Goal: Task Accomplishment & Management: Complete application form

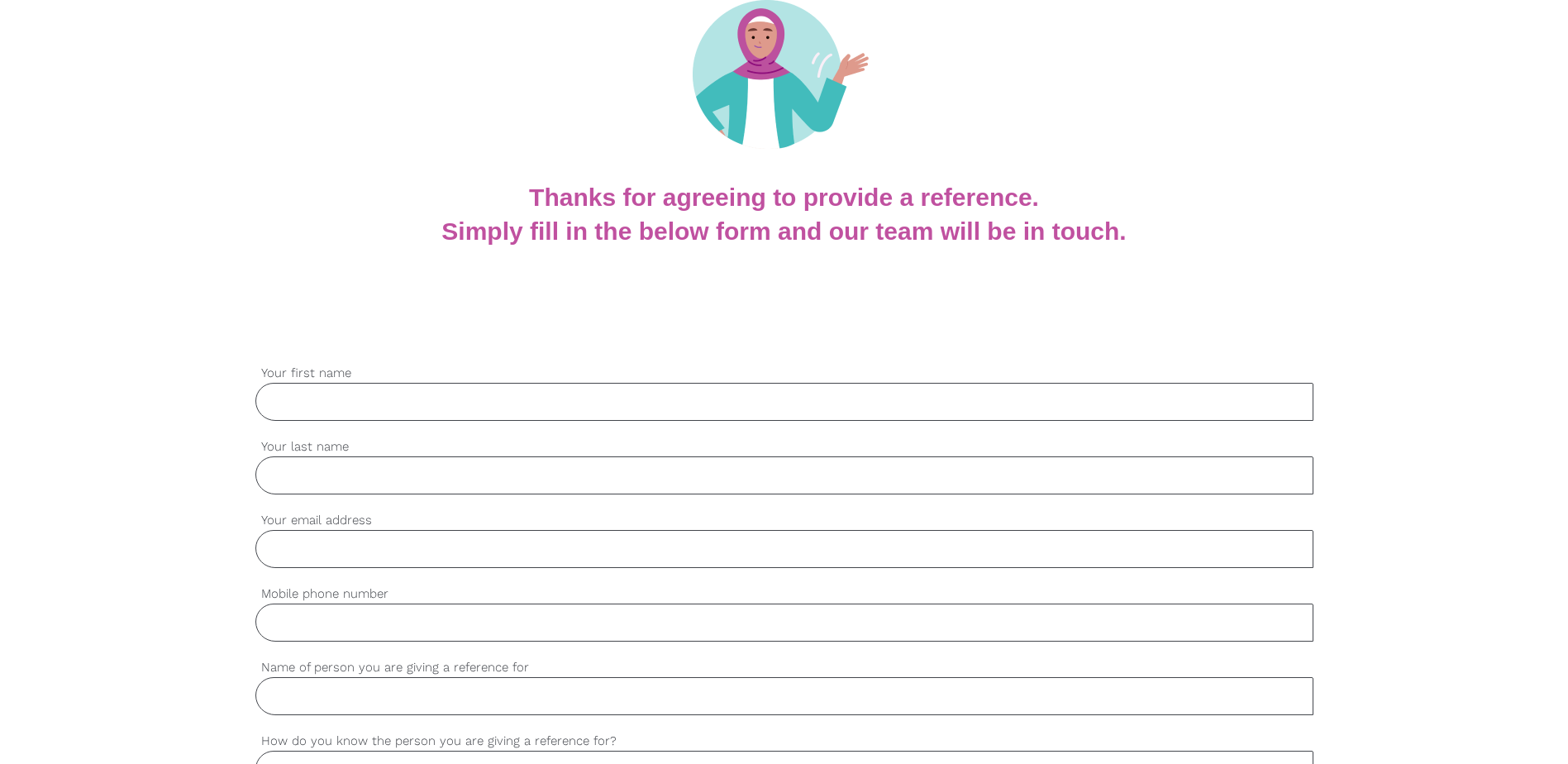
scroll to position [248, 0]
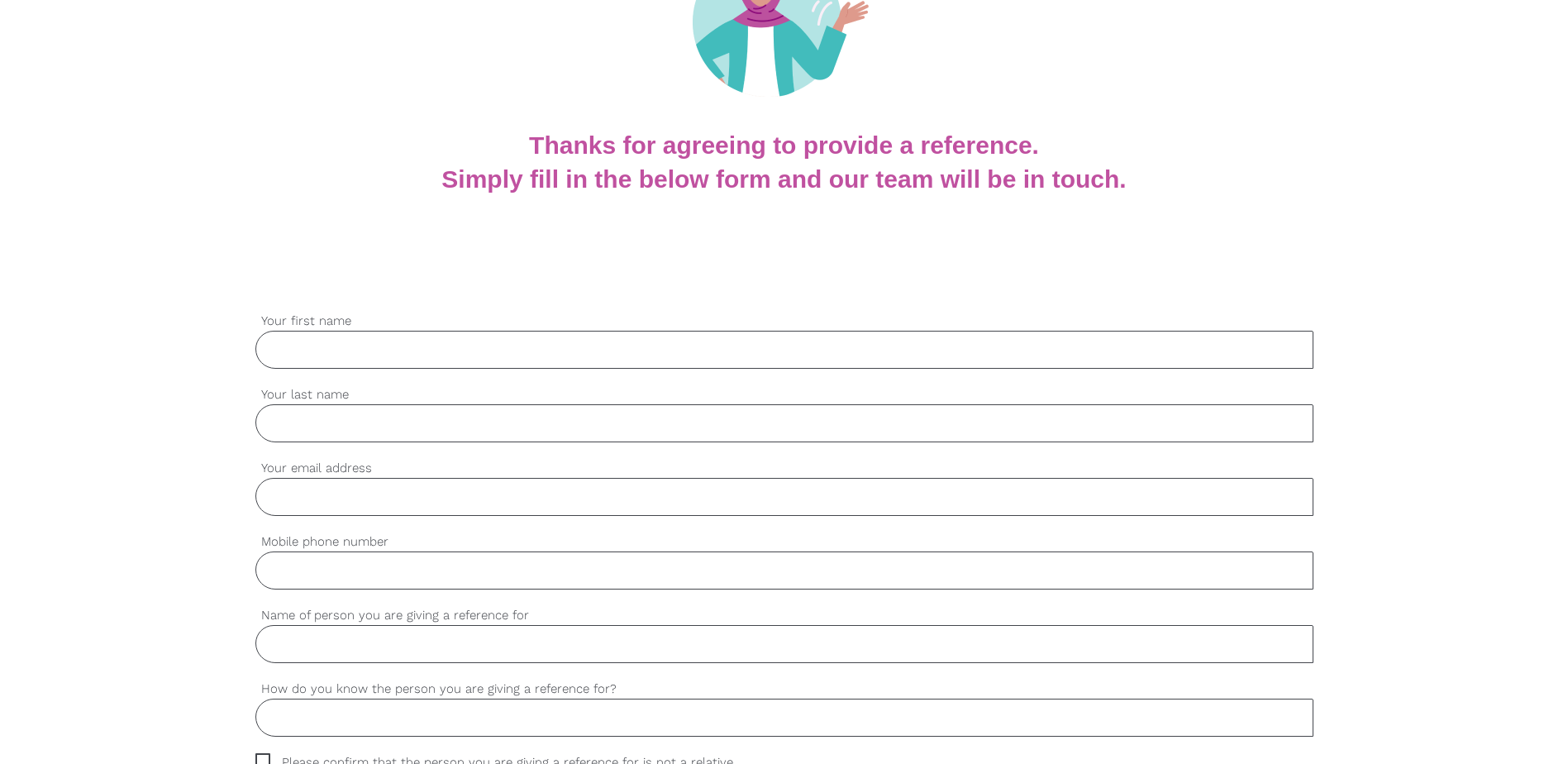
click at [1022, 342] on input "Your first name" at bounding box center [785, 349] width 1058 height 38
type input "[PERSON_NAME]"
click at [370, 430] on input "[PERSON_NAME]" at bounding box center [785, 423] width 1058 height 38
type input "C"
type input "[PERSON_NAME]"
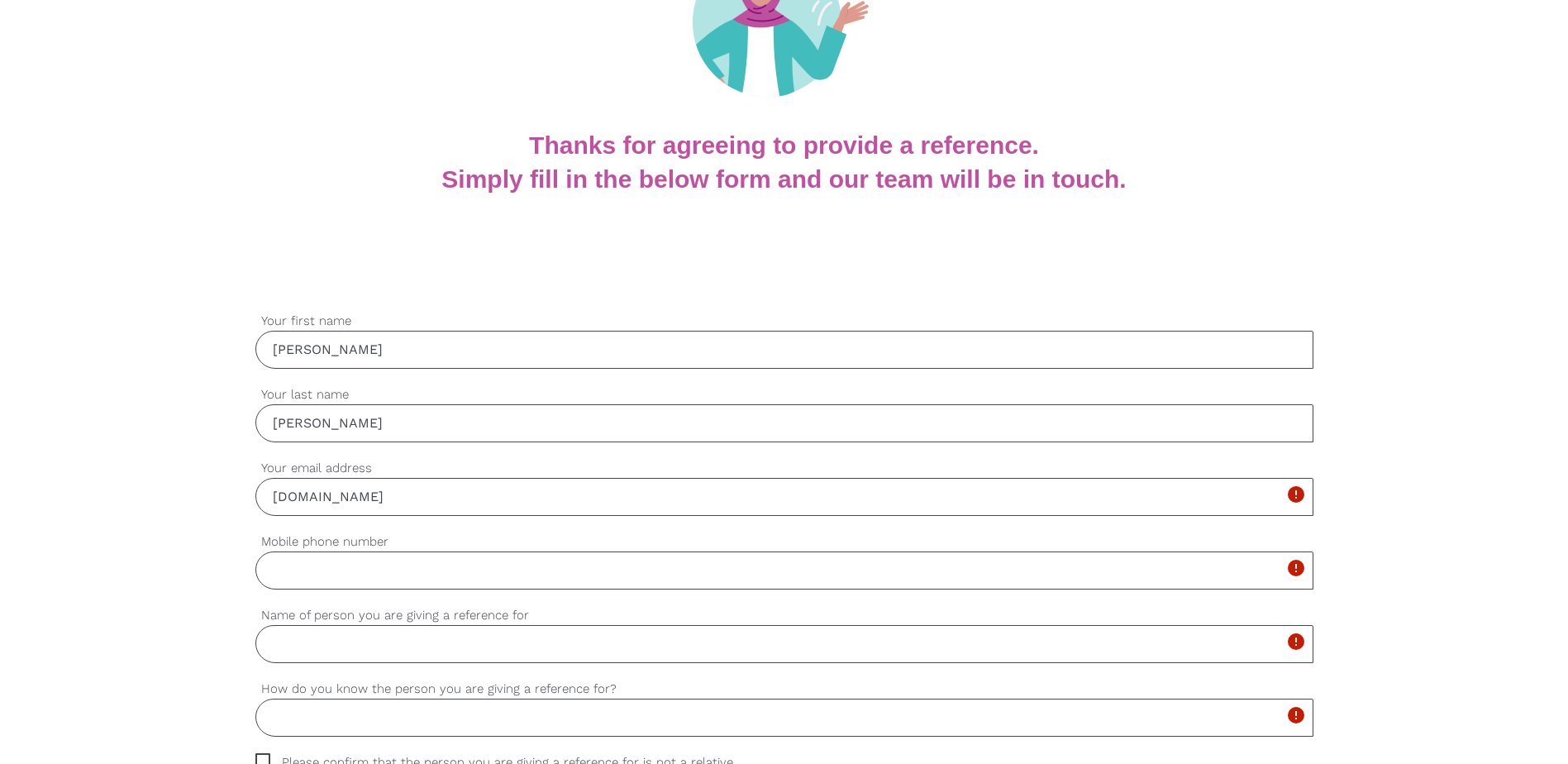
type input "[EMAIL_ADDRESS][PERSON_NAME][DOMAIN_NAME]"
type input "0414850760"
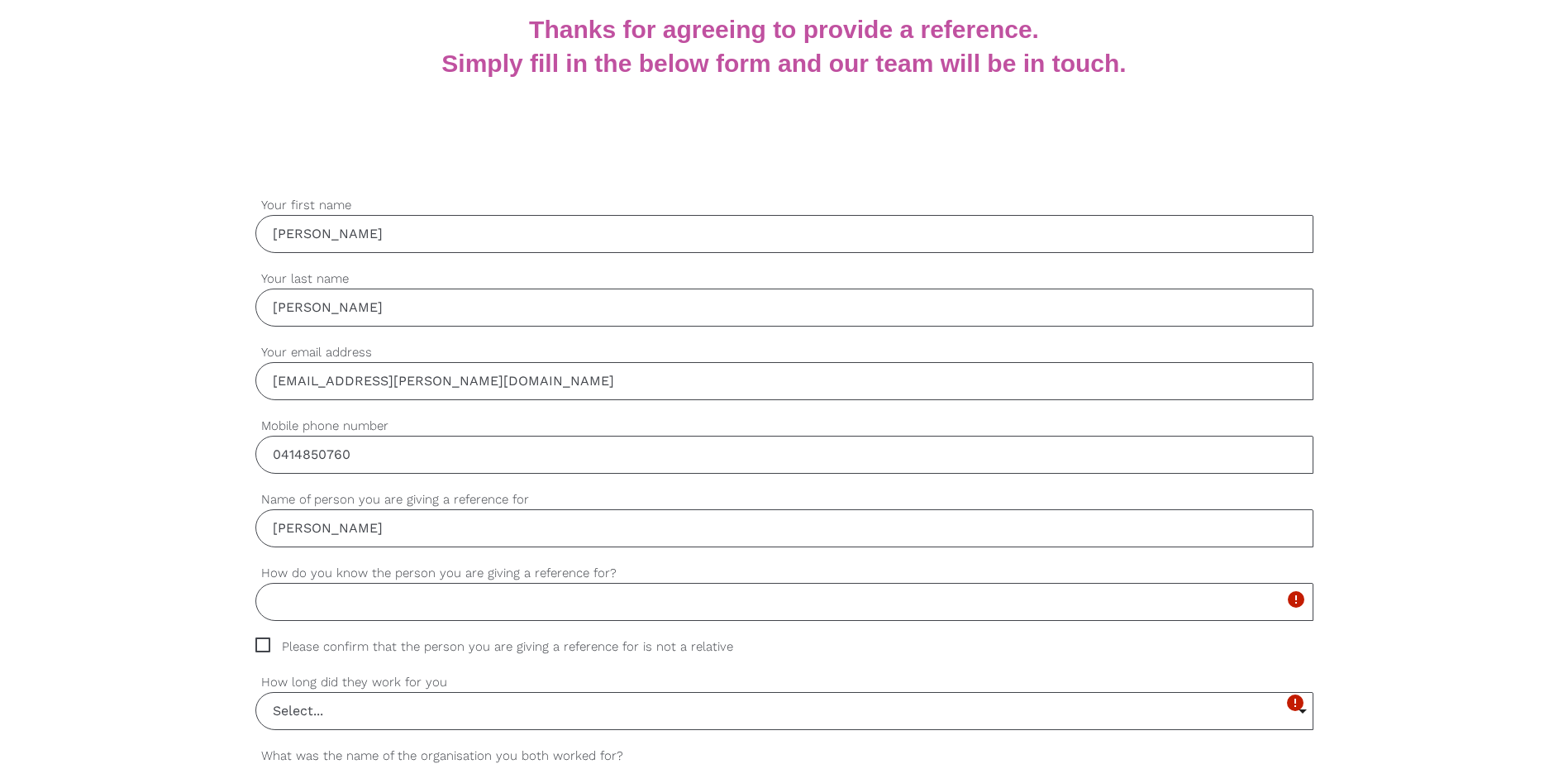
scroll to position [413, 0]
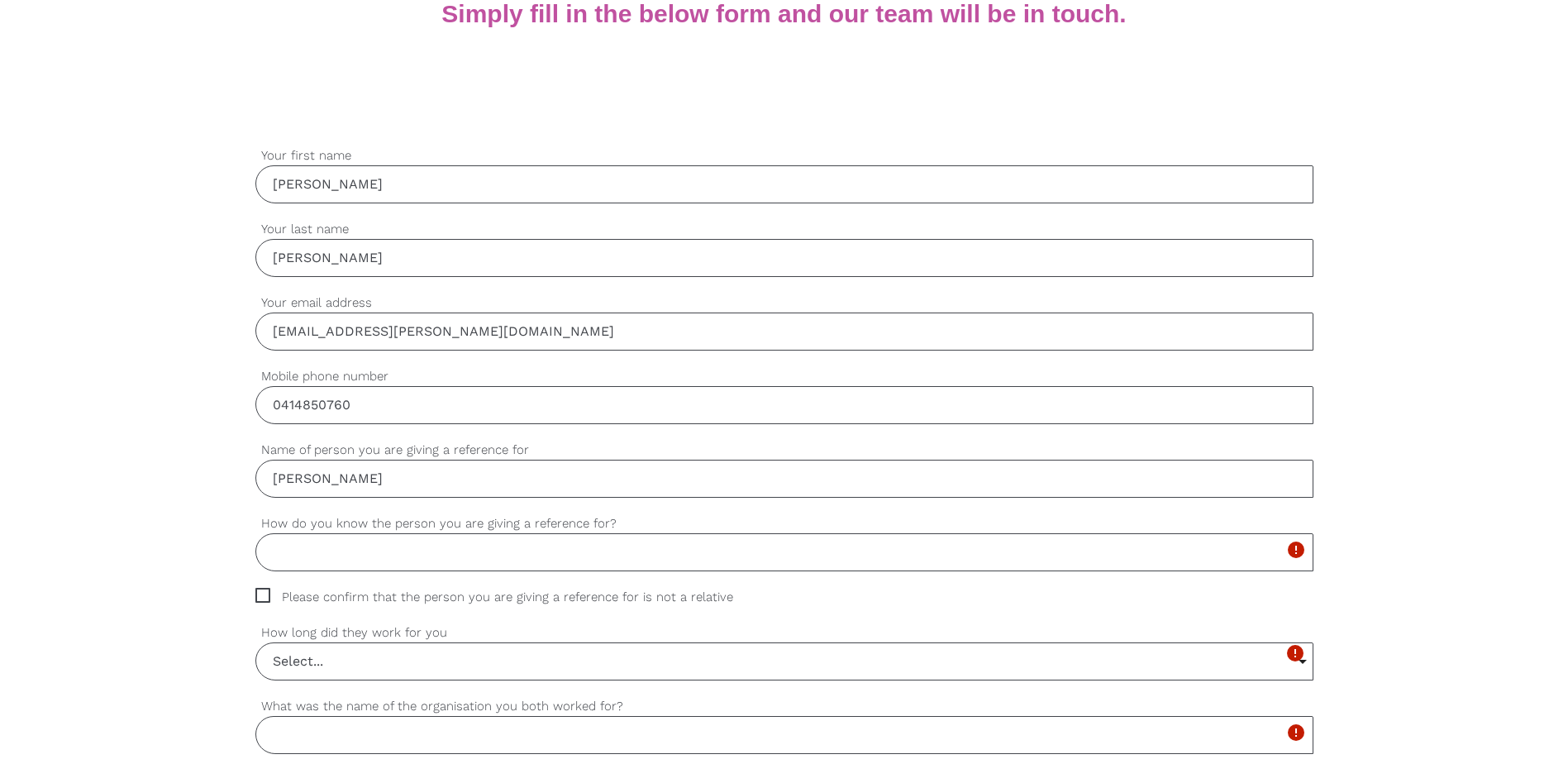
type input "[PERSON_NAME]"
click at [387, 549] on input "How do you know the person you are giving a reference for?" at bounding box center [785, 552] width 1058 height 38
type input "[PERSON_NAME] is my employee"
click at [714, 667] on input "Select..." at bounding box center [784, 662] width 1056 height 37
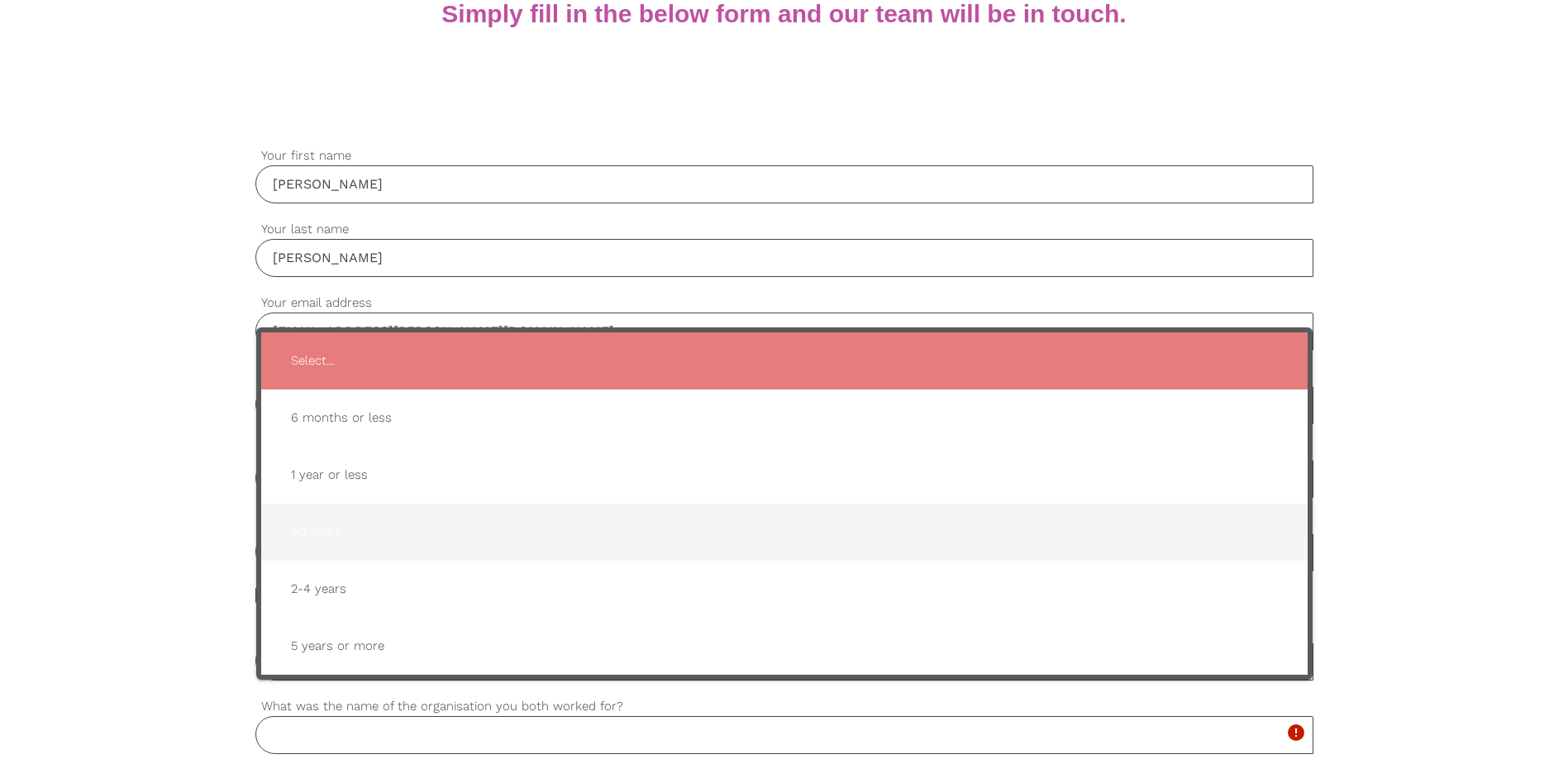
click at [751, 545] on span "1-2 years" at bounding box center [784, 532] width 1013 height 41
type input "1-2 years"
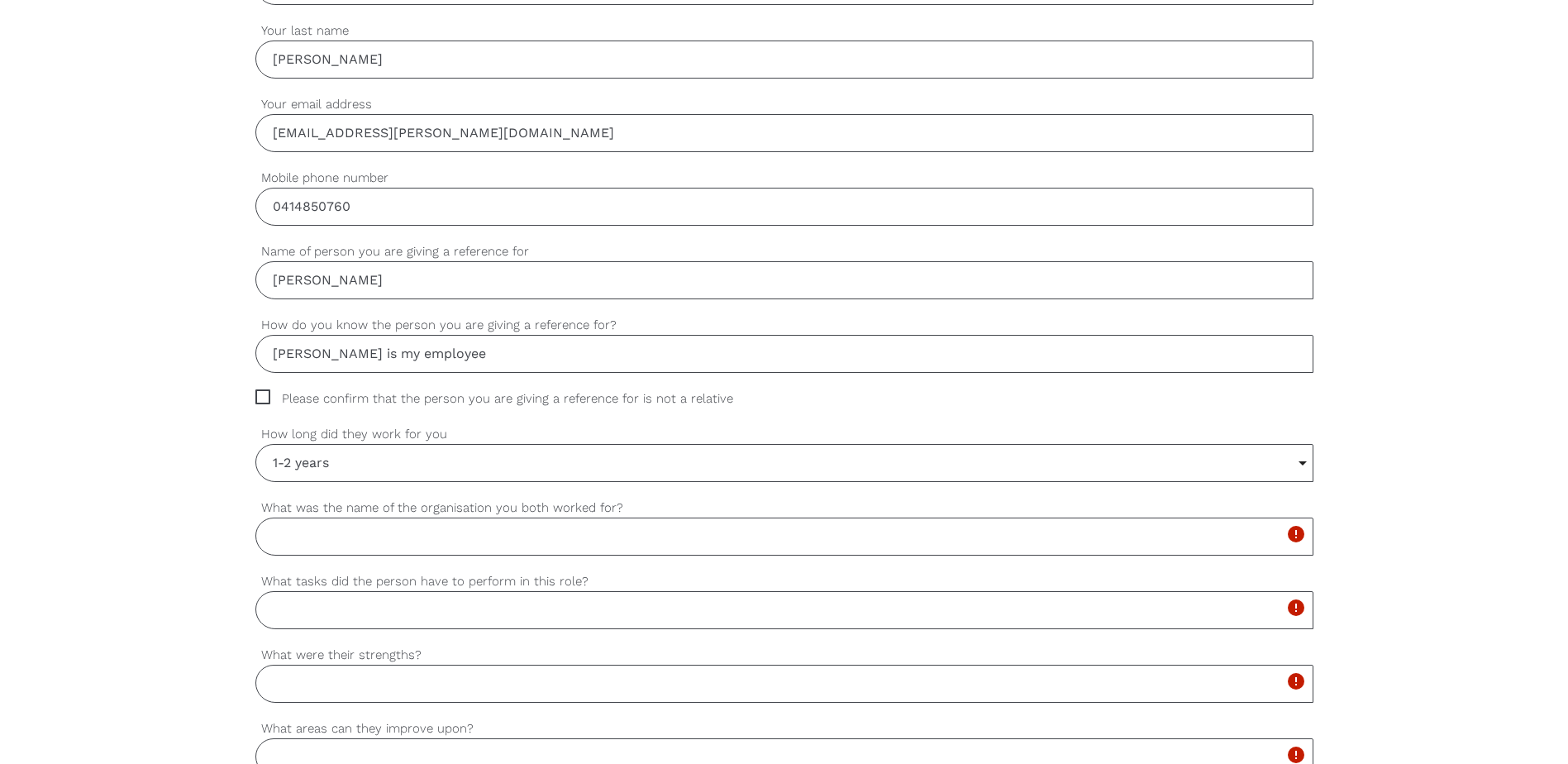
scroll to position [827, 0]
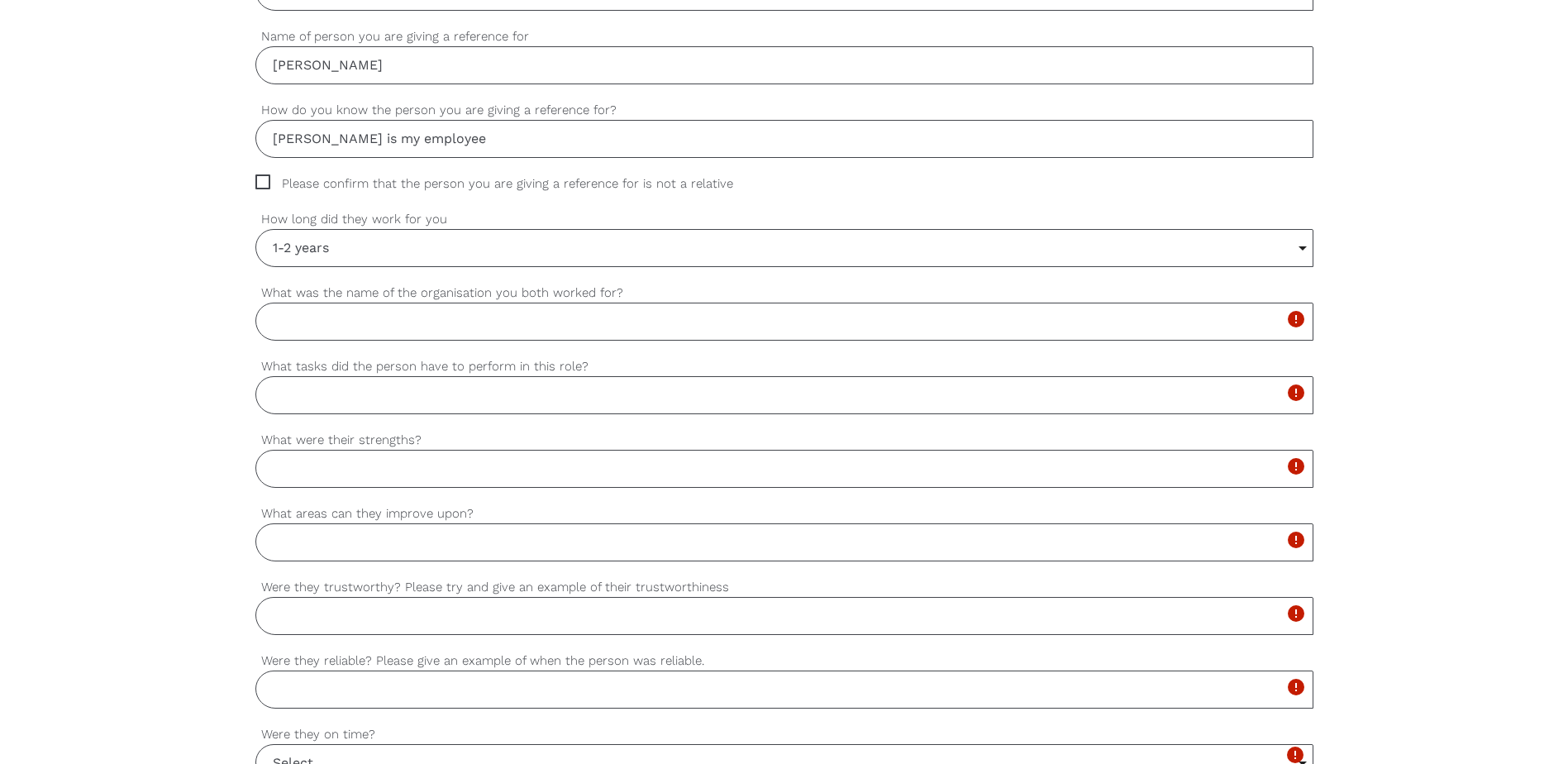
click at [364, 323] on input "What was the name of the organisation you both worked for?" at bounding box center [785, 321] width 1058 height 38
type input "Infin8care"
click at [388, 400] on input "What tasks did the person have to perform in this role?" at bounding box center [785, 394] width 1058 height 38
paste input "Record attendance and exercise performance Monitor changes in mobility, indepen…"
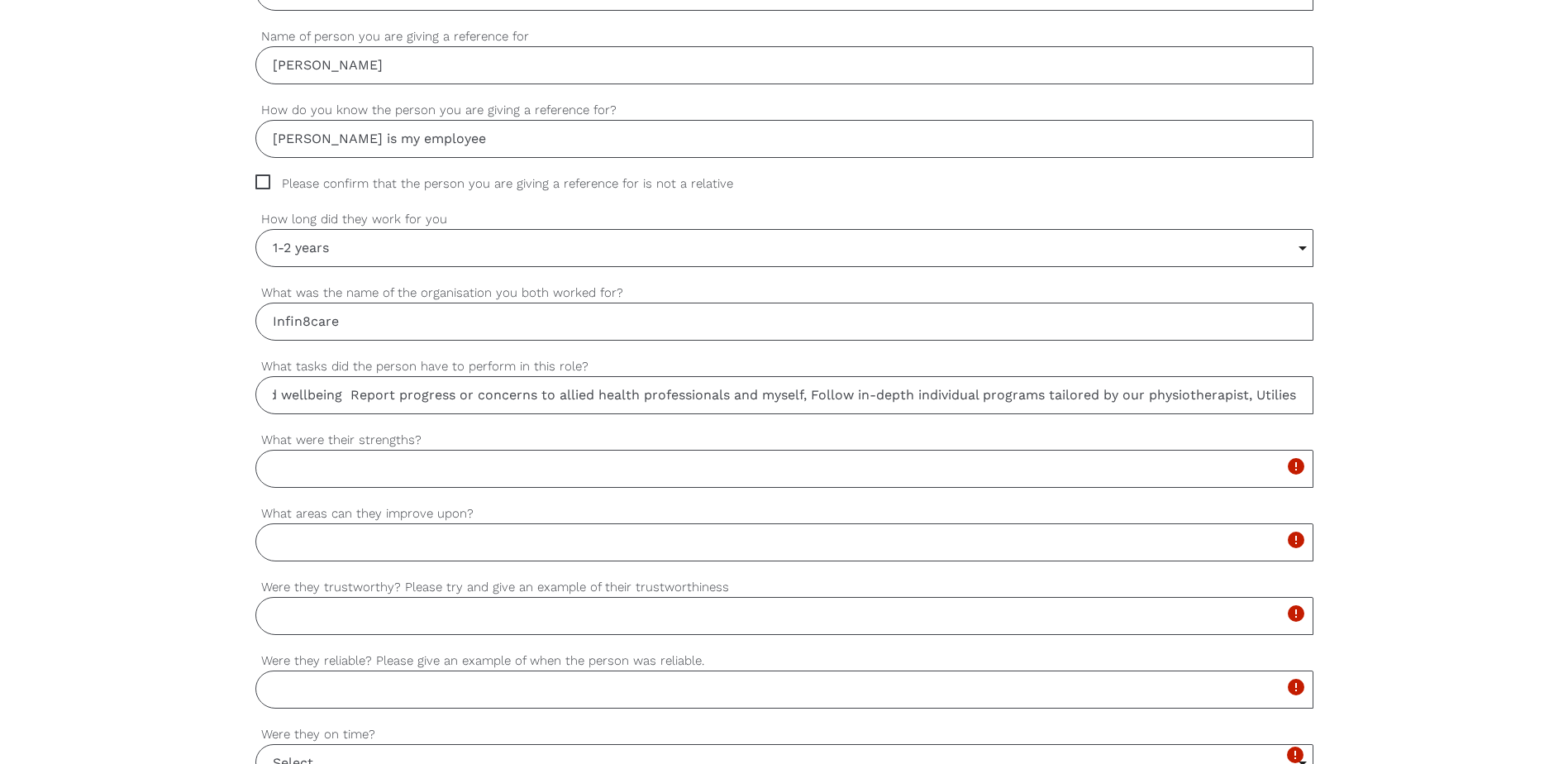
scroll to position [0, 616]
type input "Record attendance and exercise performance Monitor changes in mobility, indepen…"
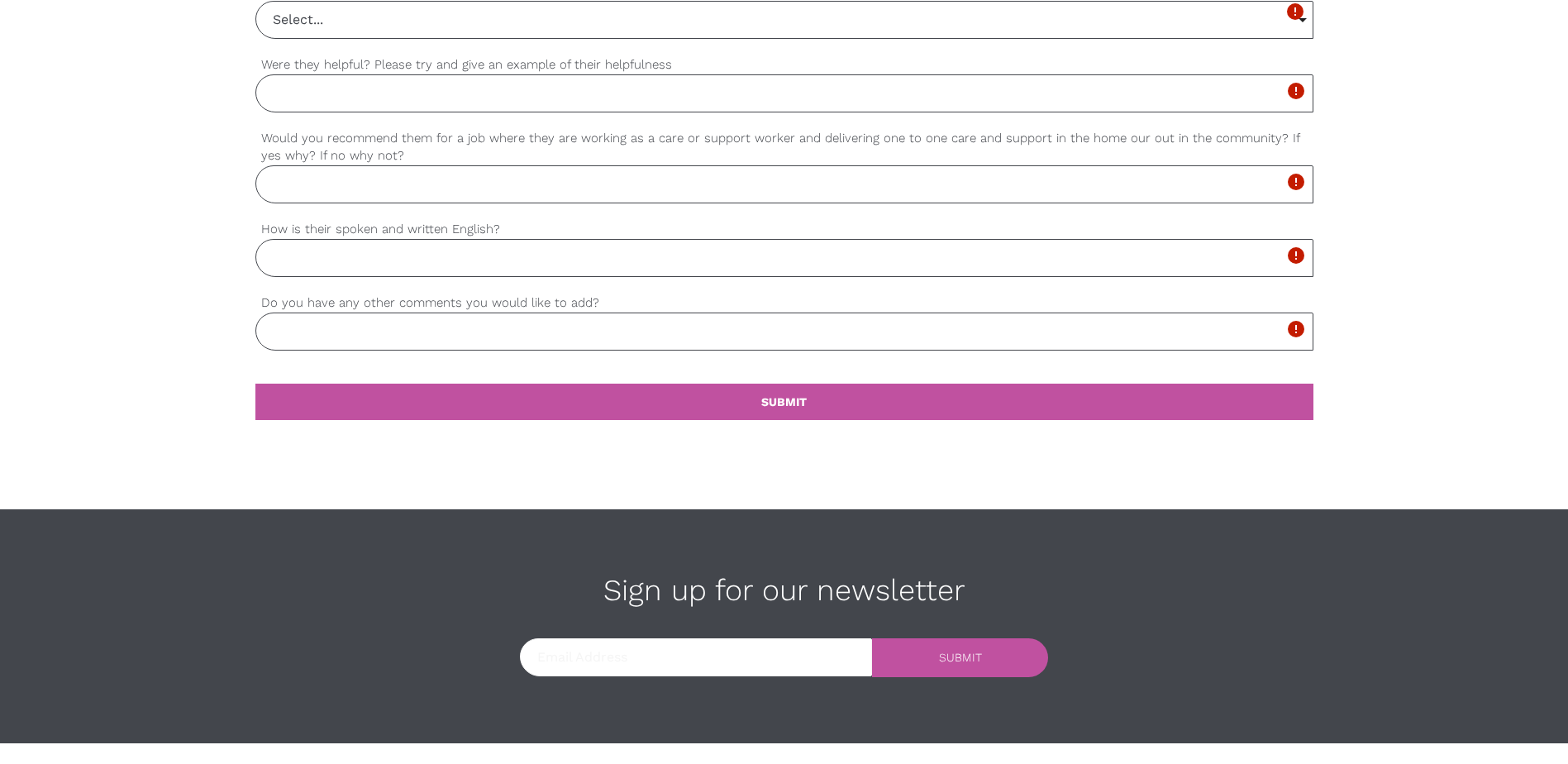
scroll to position [1570, 0]
